Goal: Information Seeking & Learning: Learn about a topic

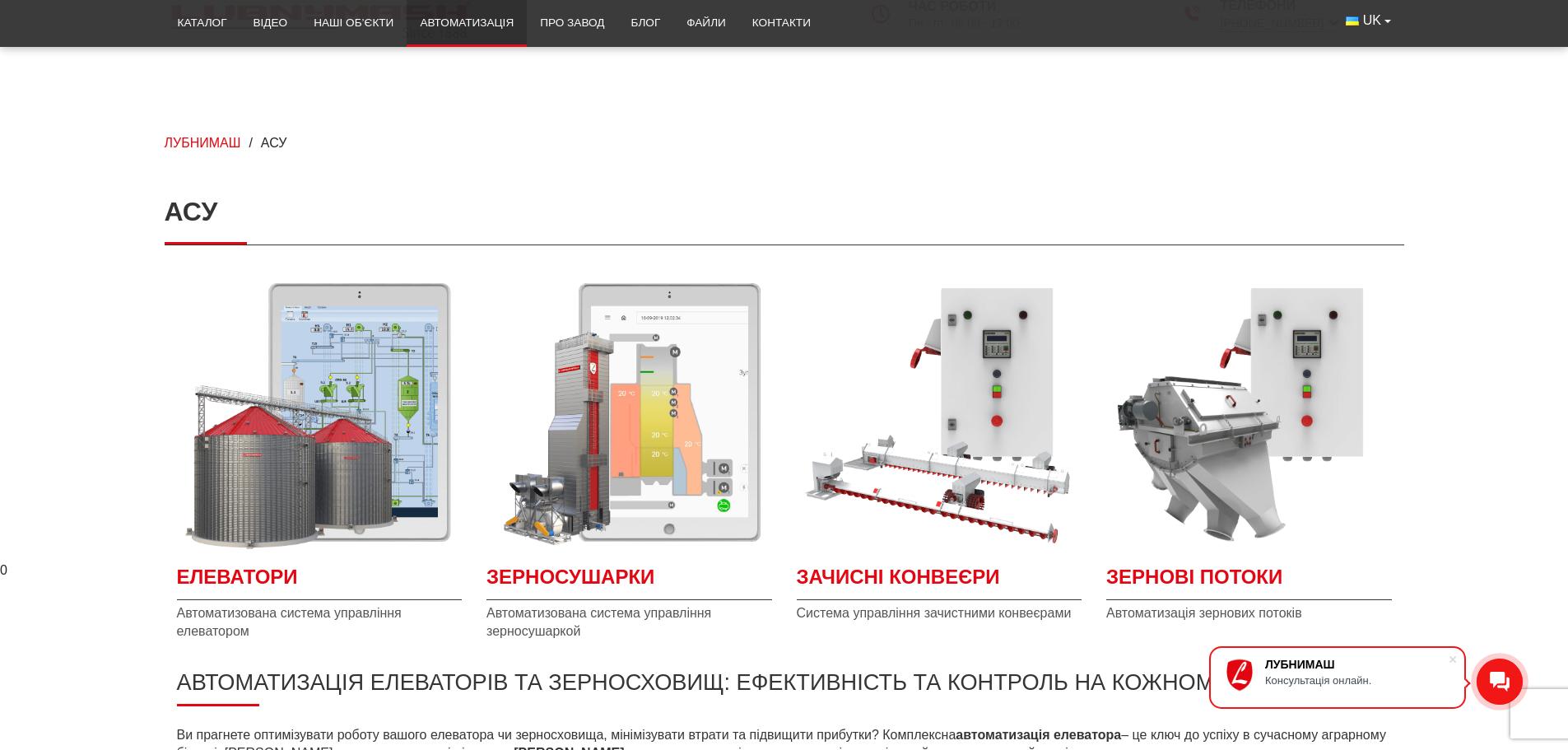
scroll to position [123, 0]
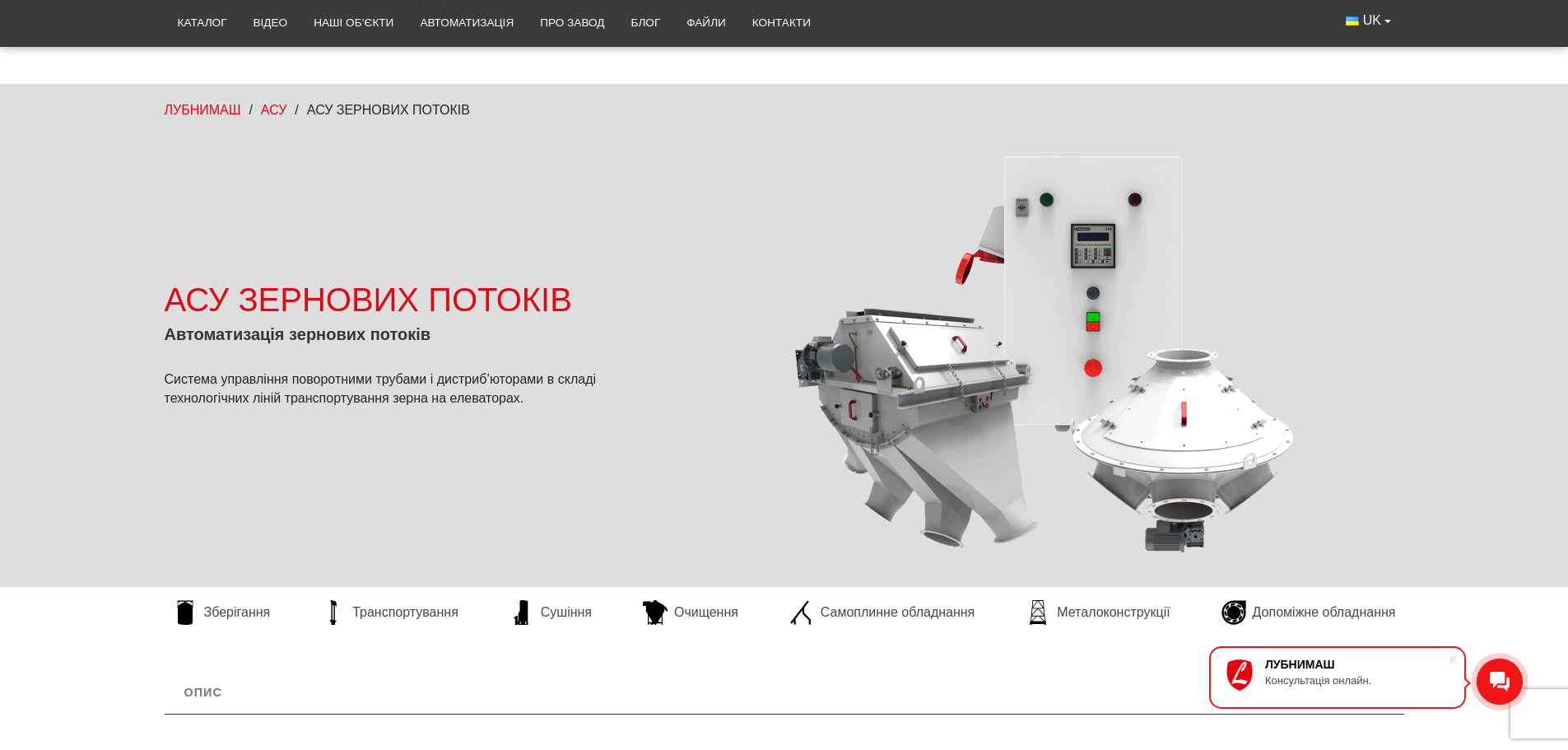
scroll to position [82, 0]
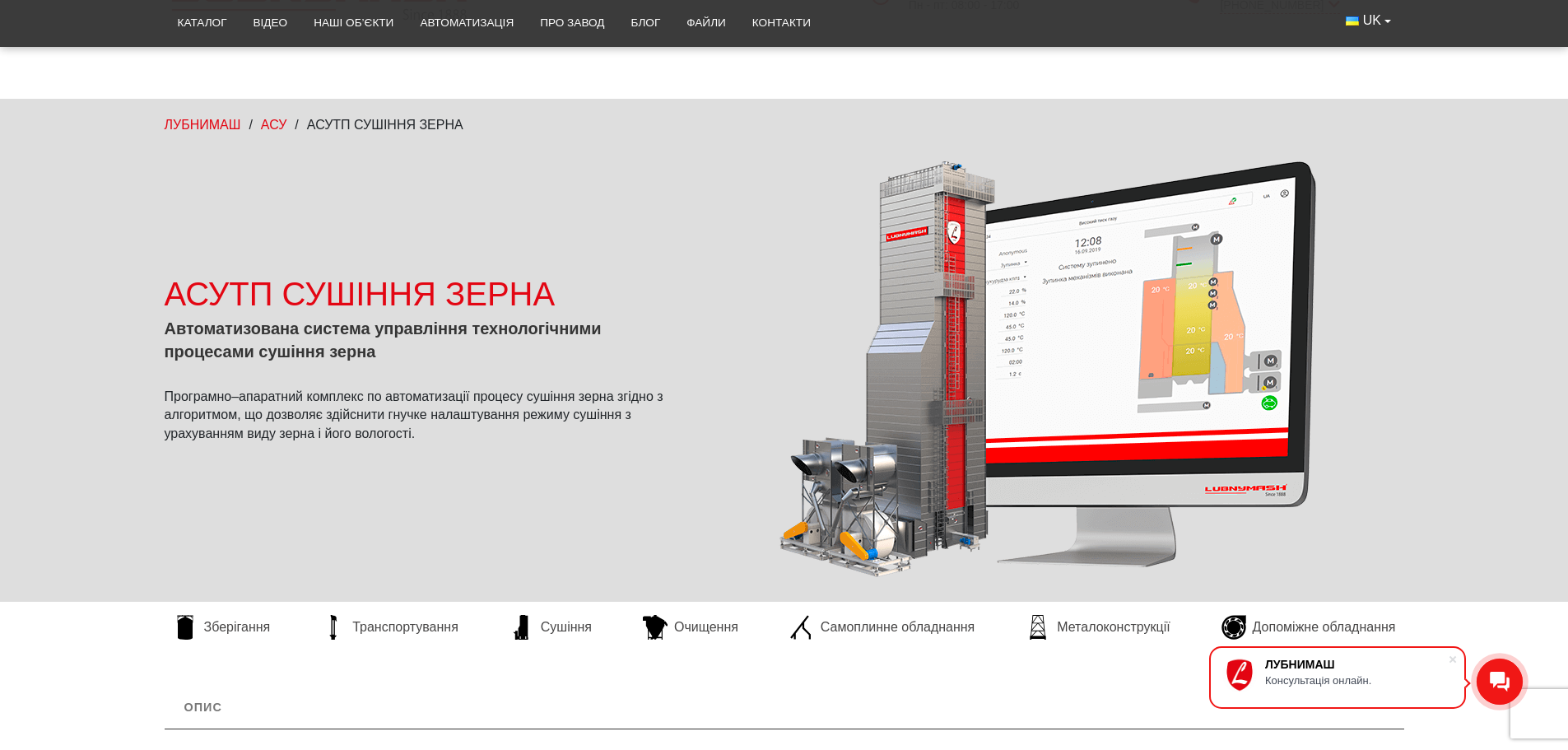
scroll to position [82, 0]
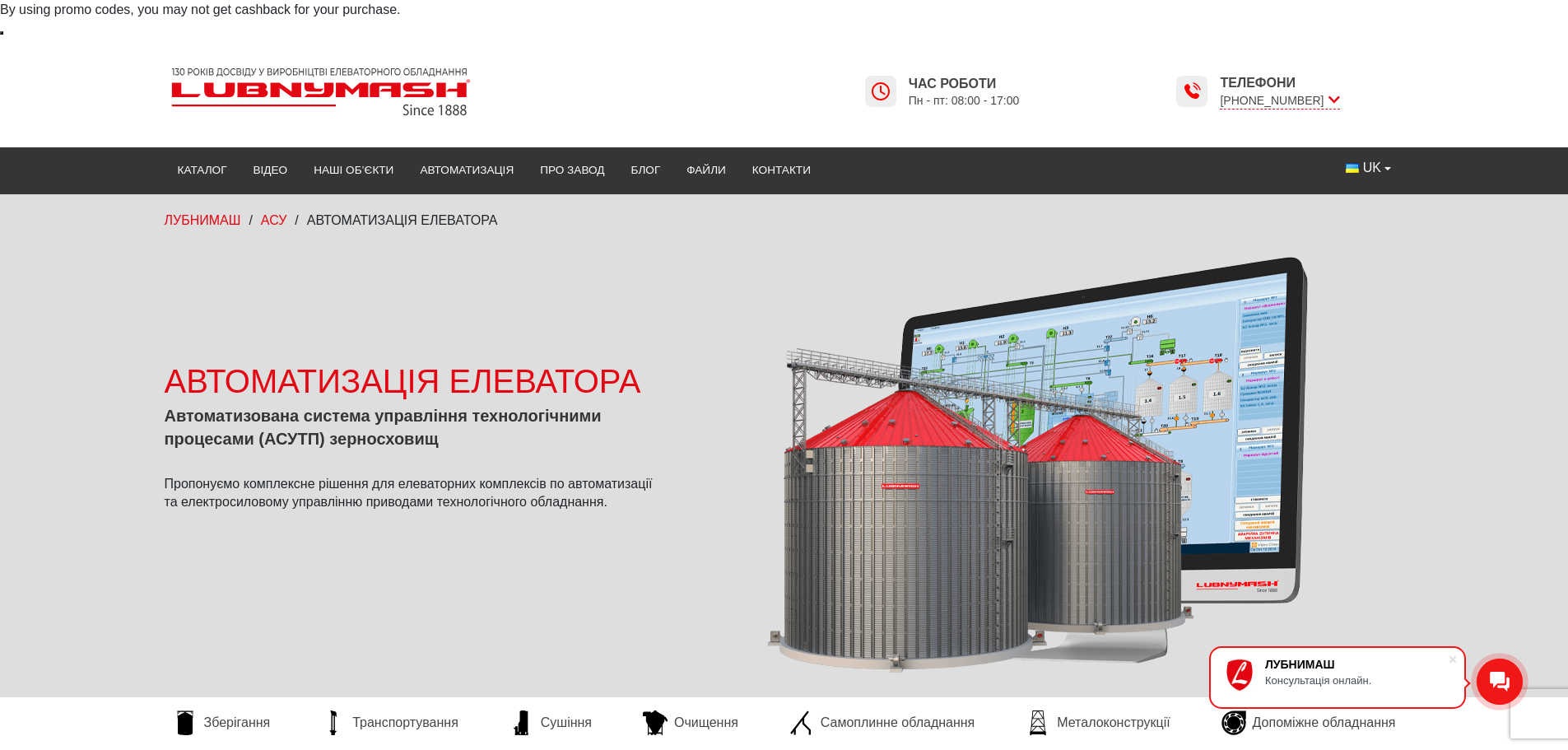
scroll to position [82, 0]
